Goal: Information Seeking & Learning: Check status

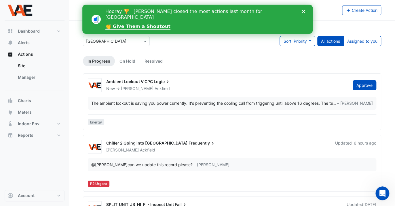
click at [141, 42] on div at bounding box center [116, 41] width 66 height 7
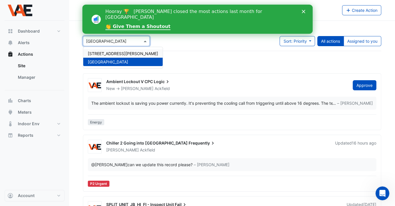
click at [116, 51] on span "[STREET_ADDRESS][PERSON_NAME]" at bounding box center [123, 53] width 70 height 5
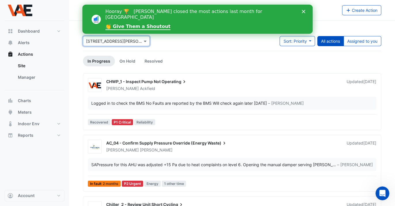
click at [302, 10] on icon "Close" at bounding box center [303, 11] width 3 height 3
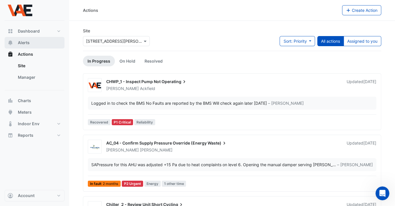
click at [25, 43] on span "Alerts" at bounding box center [24, 43] width 12 height 6
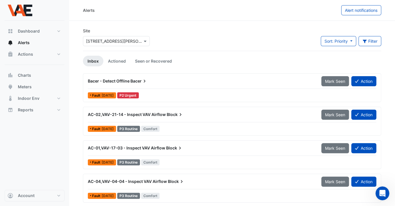
click at [137, 82] on span "Bacer" at bounding box center [138, 81] width 17 height 6
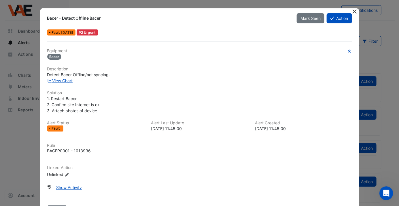
click at [351, 11] on button "Close" at bounding box center [354, 11] width 6 height 6
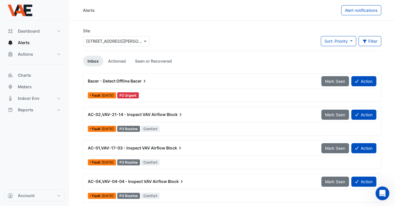
drag, startPoint x: 124, startPoint y: 113, endPoint x: 180, endPoint y: 121, distance: 56.4
click at [180, 121] on div "AC-02,VAV-21-14 - Inspect VAV Airflow Block Mark Seen Action" at bounding box center [232, 115] width 288 height 13
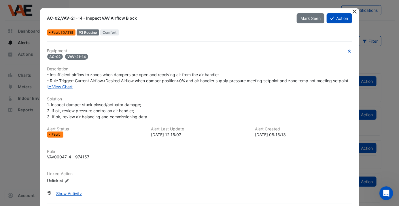
click at [353, 12] on button "Close" at bounding box center [354, 11] width 6 height 6
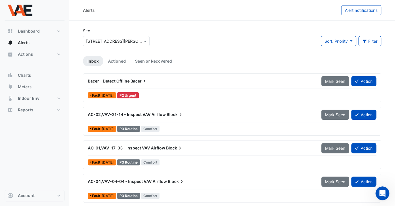
click at [128, 112] on span "AC-02,VAV-21-14 - Inspect VAV Airflow" at bounding box center [127, 114] width 78 height 5
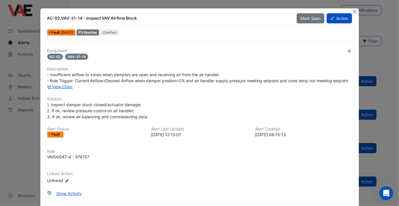
scroll to position [33, 0]
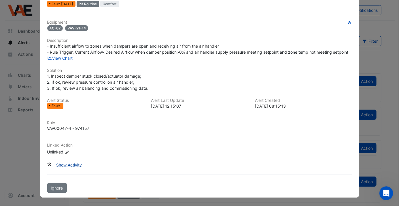
click at [62, 167] on button "Show Activity" at bounding box center [68, 164] width 33 height 10
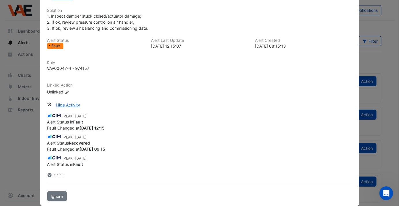
scroll to position [0, 0]
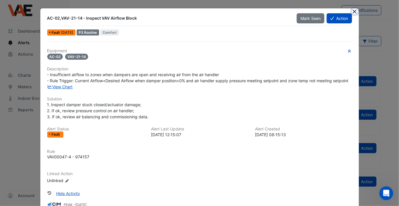
click at [352, 11] on button "Close" at bounding box center [354, 11] width 6 height 6
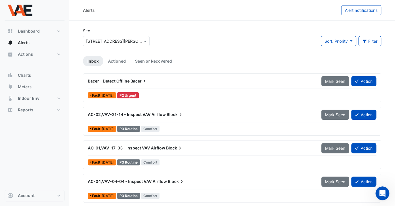
click at [124, 149] on span "AC-01,VAV-17-03 - Inspect VAV Airflow" at bounding box center [126, 147] width 77 height 5
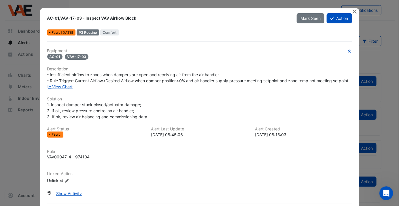
scroll to position [33, 0]
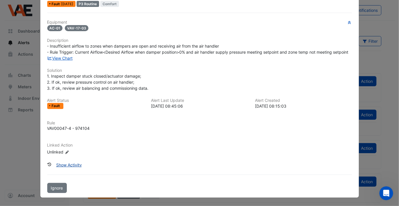
click at [71, 163] on button "Show Activity" at bounding box center [68, 164] width 33 height 10
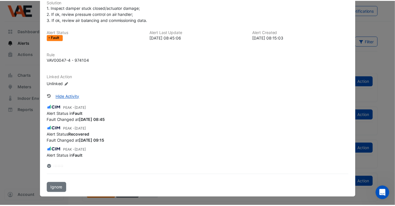
scroll to position [0, 0]
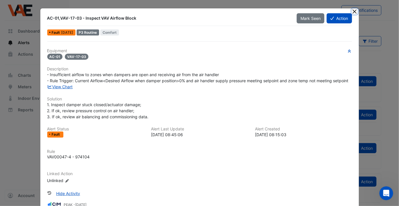
click at [353, 10] on button "Close" at bounding box center [354, 11] width 6 height 6
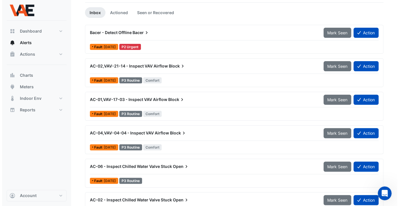
scroll to position [48, 0]
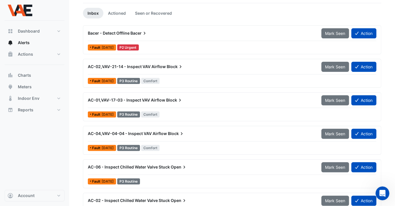
click at [130, 33] on span "Bacer - Detect Offline" at bounding box center [109, 33] width 42 height 5
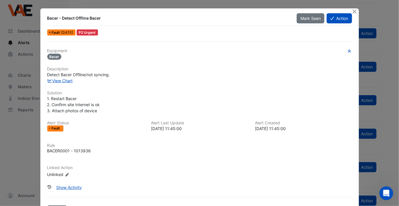
scroll to position [21, 0]
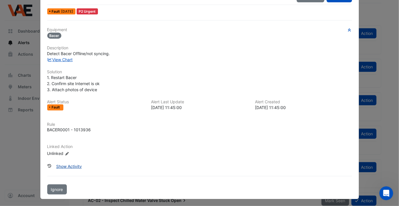
click at [65, 165] on button "Show Activity" at bounding box center [68, 166] width 33 height 10
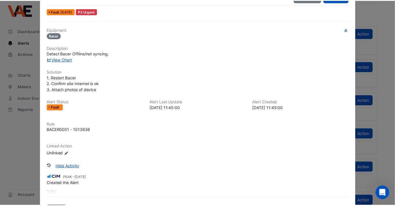
scroll to position [42, 0]
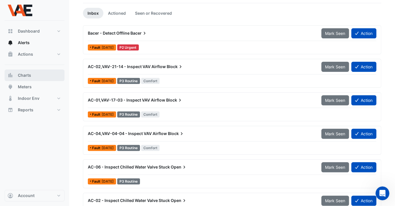
click at [23, 74] on span "Charts" at bounding box center [24, 75] width 13 height 6
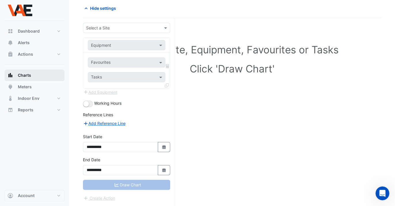
scroll to position [22, 0]
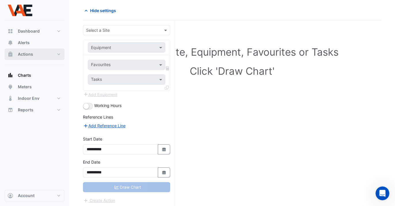
click at [23, 55] on span "Actions" at bounding box center [25, 54] width 15 height 6
